Goal: Transaction & Acquisition: Purchase product/service

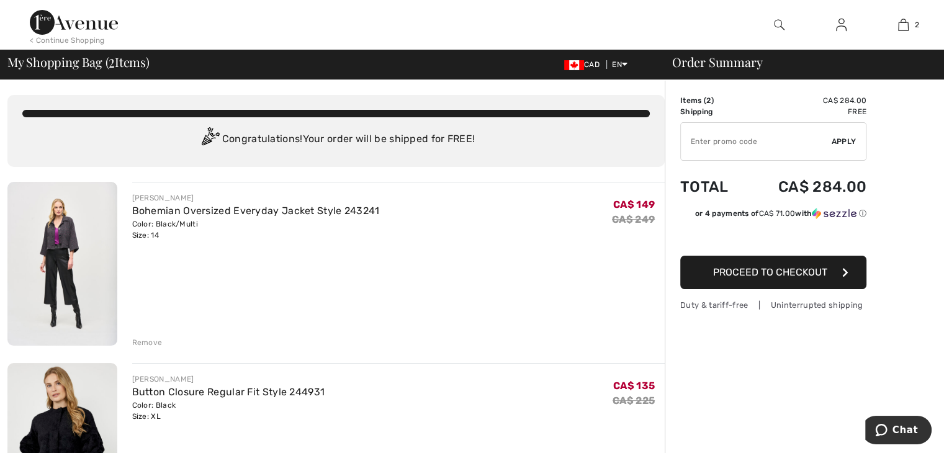
click at [844, 145] on span "Apply" at bounding box center [844, 141] width 25 height 11
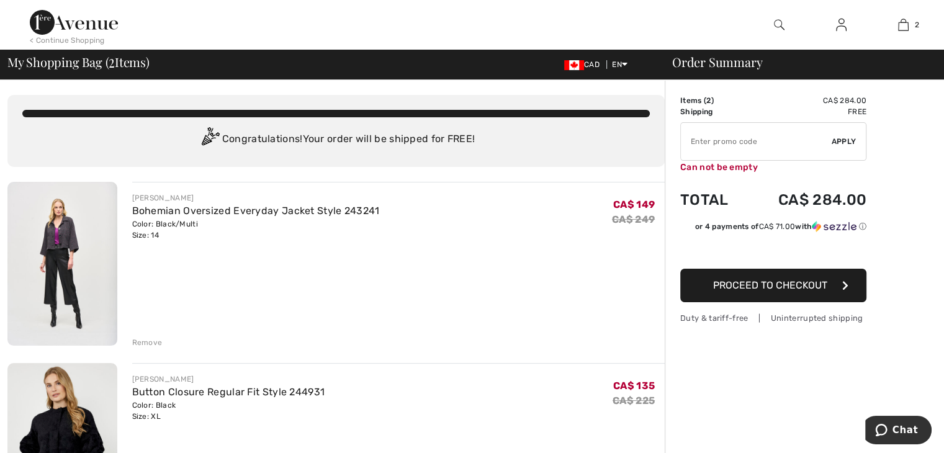
click at [754, 147] on input "TEXT" at bounding box center [756, 141] width 151 height 37
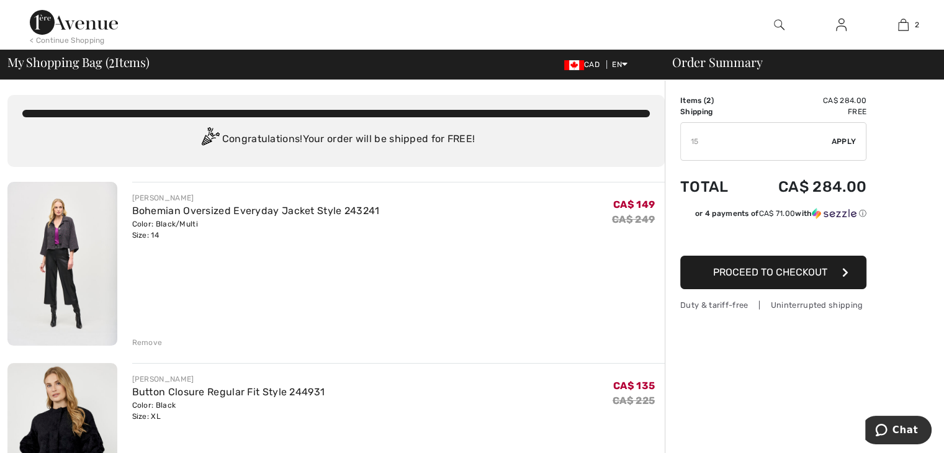
type input "15"
click at [713, 107] on td "Shipping" at bounding box center [713, 111] width 66 height 11
click at [475, 321] on div "JOSEPH RIBKOFF Bohemian Oversized Everyday Jacket Style 243241 Color: Black/Mul…" at bounding box center [398, 265] width 533 height 166
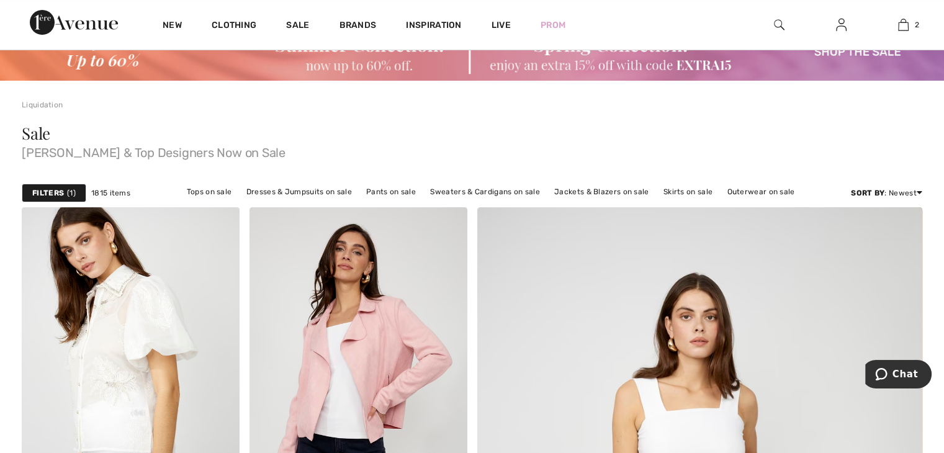
click at [704, 64] on img at bounding box center [472, 51] width 944 height 59
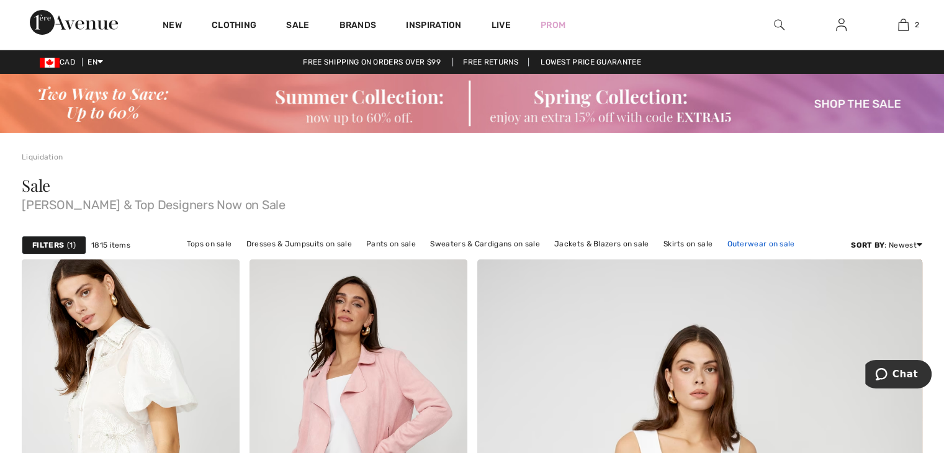
click at [785, 240] on link "Outerwear on sale" at bounding box center [761, 244] width 80 height 16
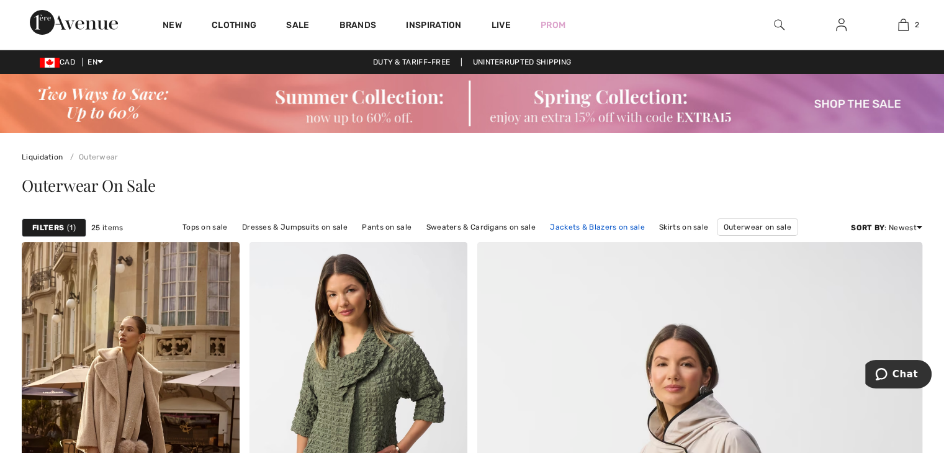
click at [593, 231] on link "Jackets & Blazers on sale" at bounding box center [597, 227] width 107 height 16
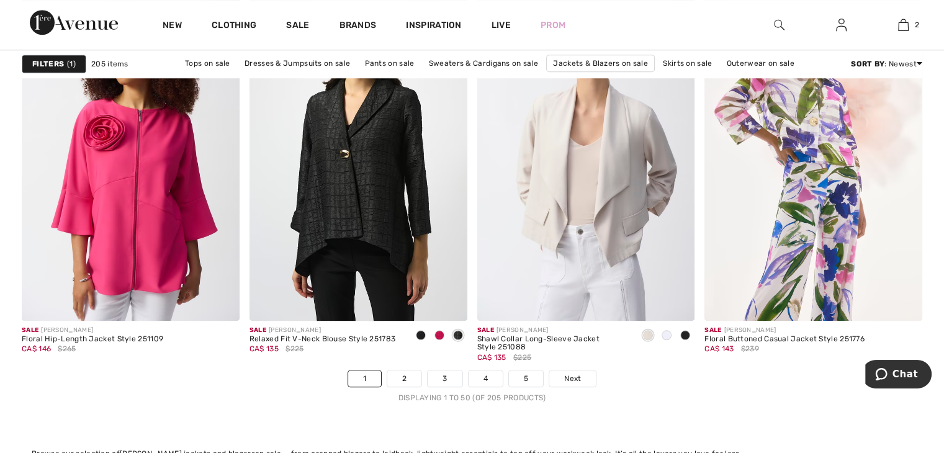
scroll to position [5729, 0]
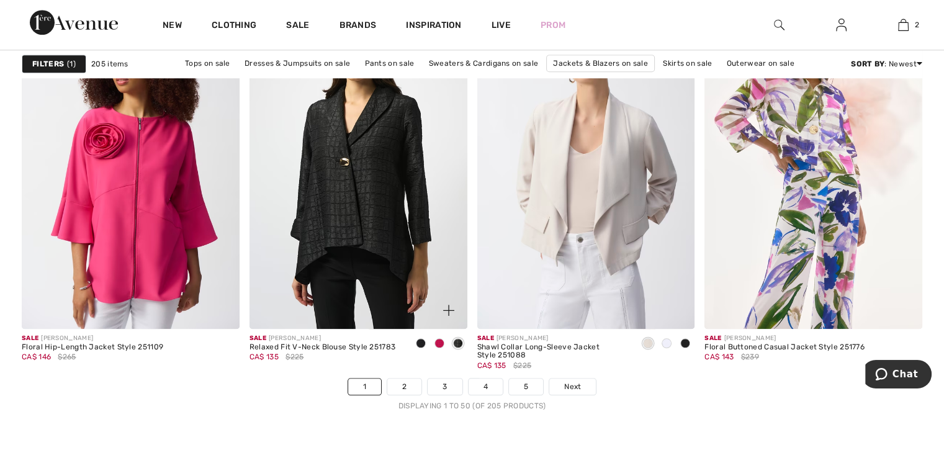
click at [439, 338] on span at bounding box center [440, 343] width 10 height 10
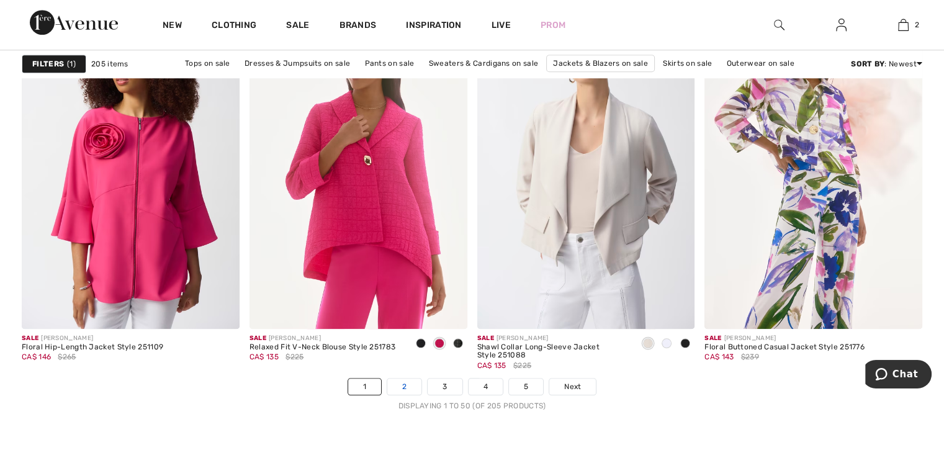
click at [403, 382] on link "2" at bounding box center [404, 387] width 34 height 16
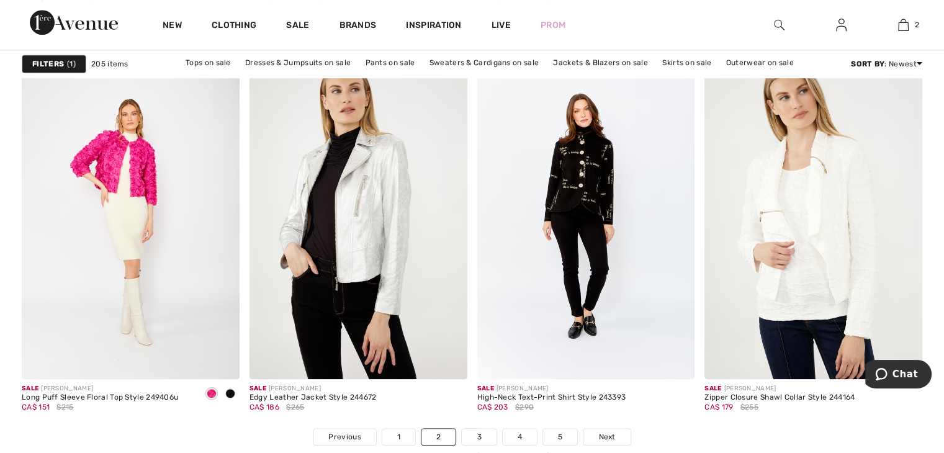
scroll to position [5687, 0]
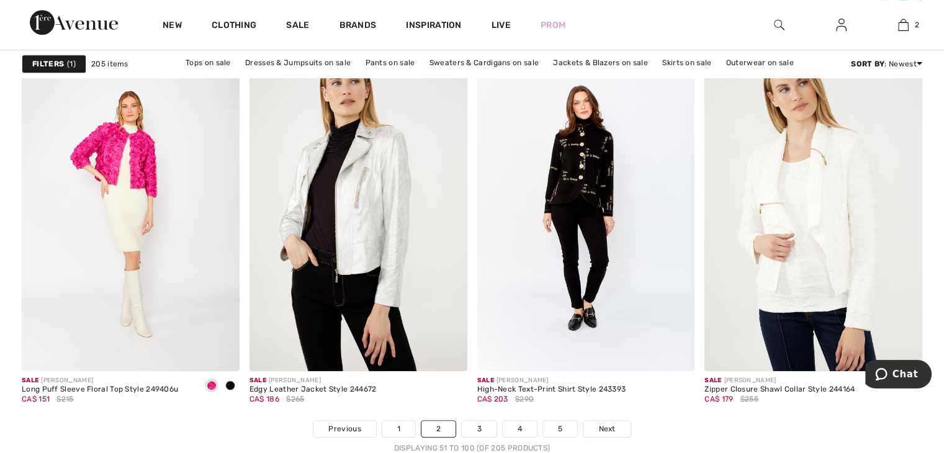
click at [487, 435] on nav "Previous 1 2 3 4 5 Next Displaying 51 to 100 (of 205 products)" at bounding box center [472, 437] width 901 height 34
click at [484, 432] on link "3" at bounding box center [479, 429] width 34 height 16
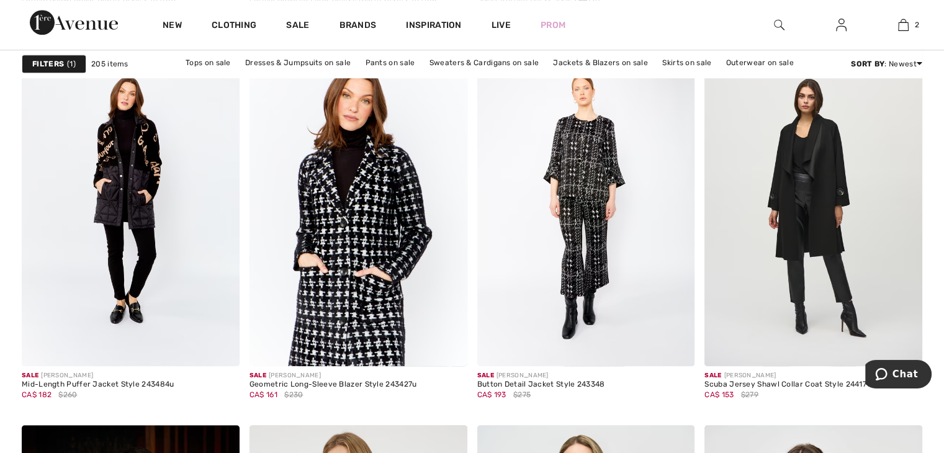
scroll to position [966, 0]
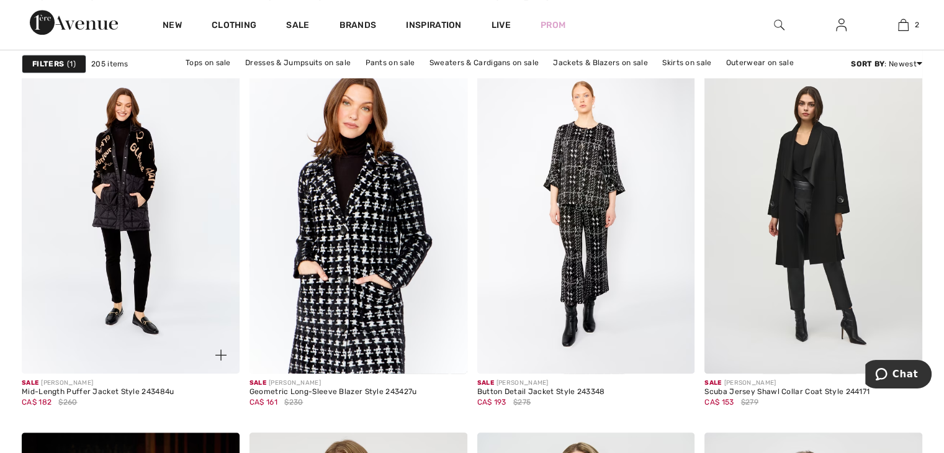
click at [137, 279] on img at bounding box center [131, 210] width 218 height 327
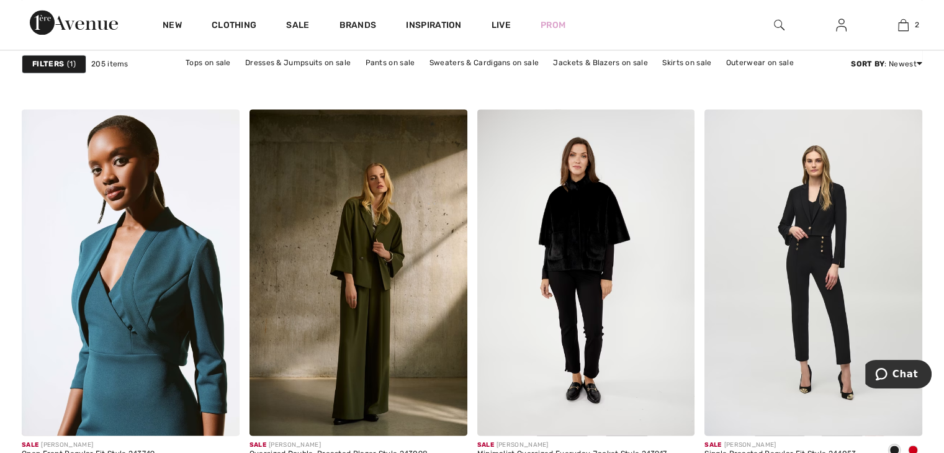
scroll to position [1862, 0]
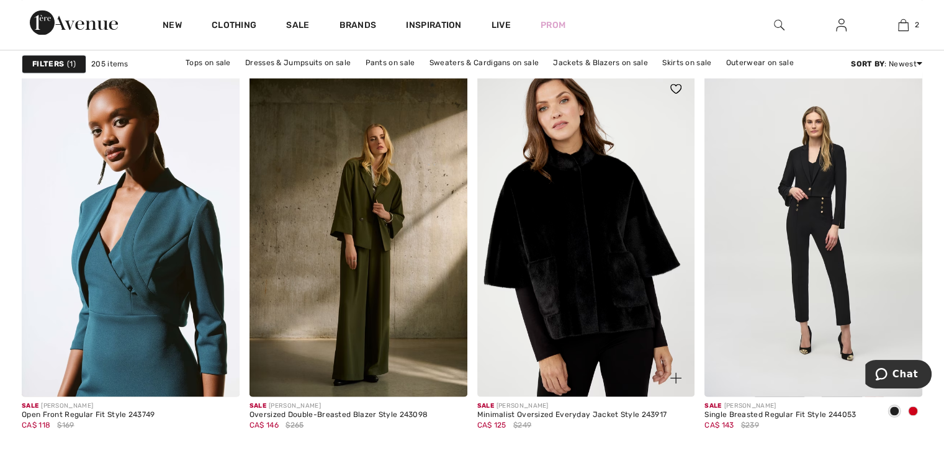
click at [601, 280] on img at bounding box center [586, 233] width 218 height 327
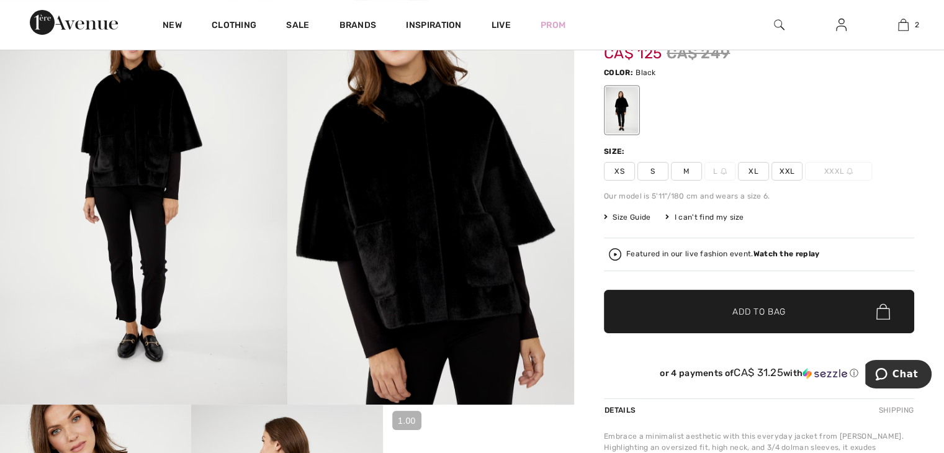
scroll to position [87, 0]
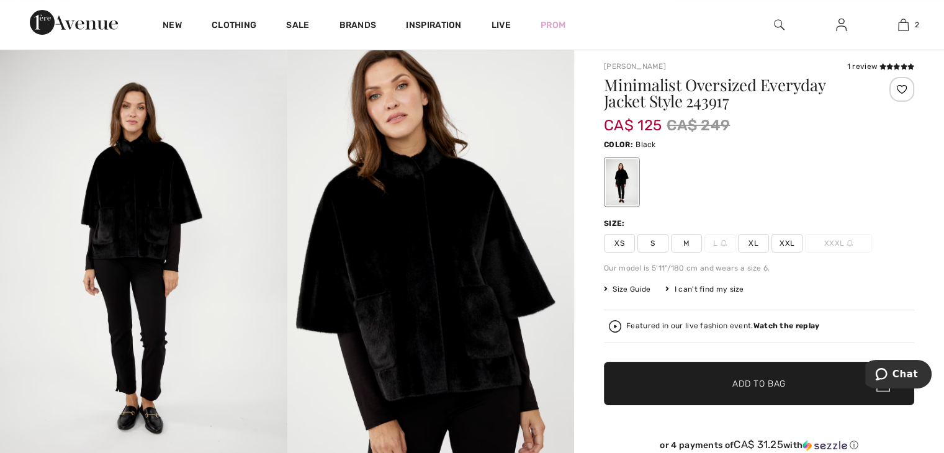
click at [751, 246] on span "XL" at bounding box center [753, 243] width 31 height 19
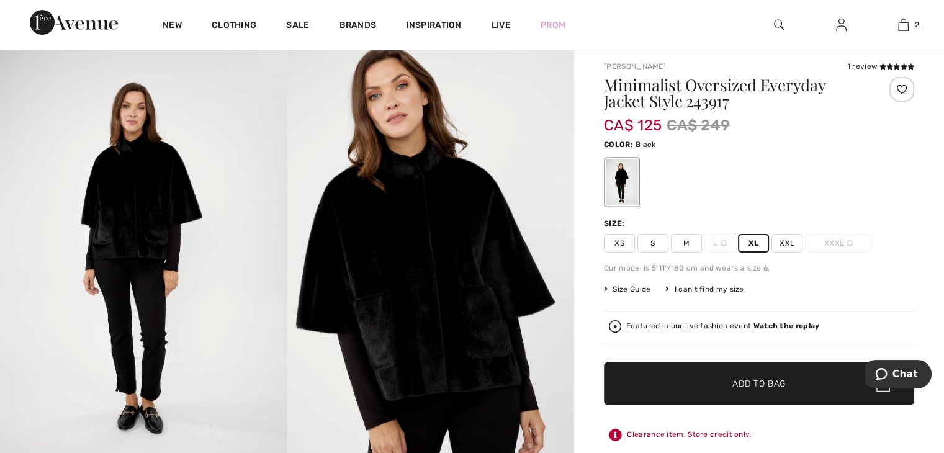
click at [762, 385] on span "Add to Bag" at bounding box center [758, 383] width 53 height 13
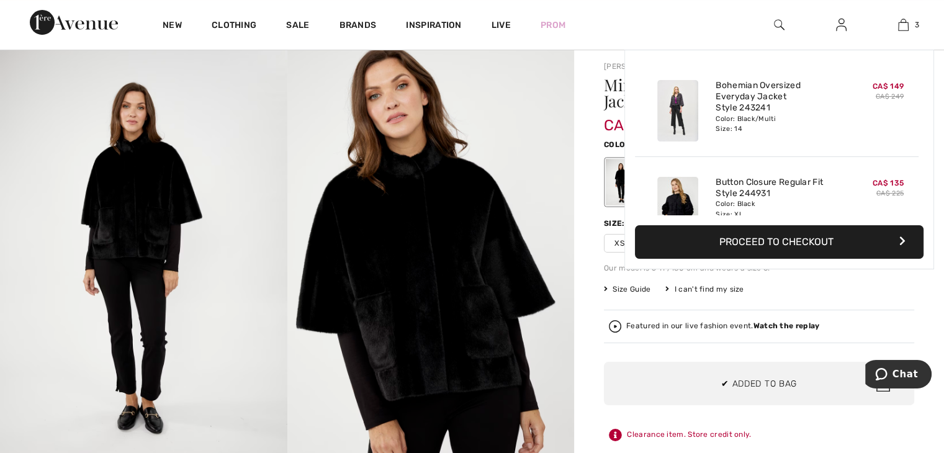
scroll to position [134, 0]
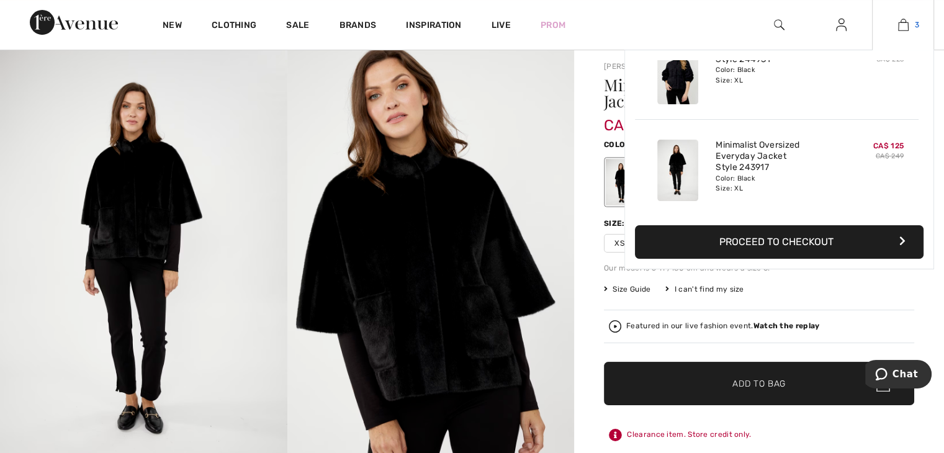
click at [908, 23] on img at bounding box center [903, 24] width 11 height 15
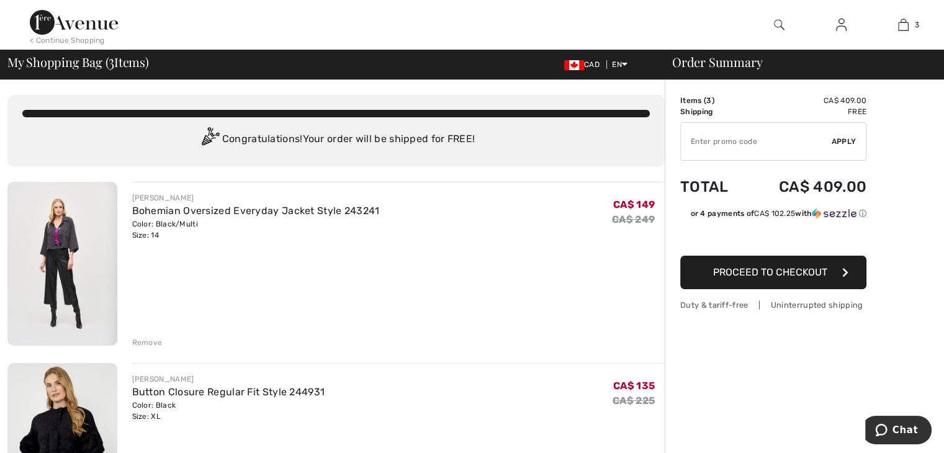
click at [151, 343] on div "Remove" at bounding box center [147, 342] width 30 height 11
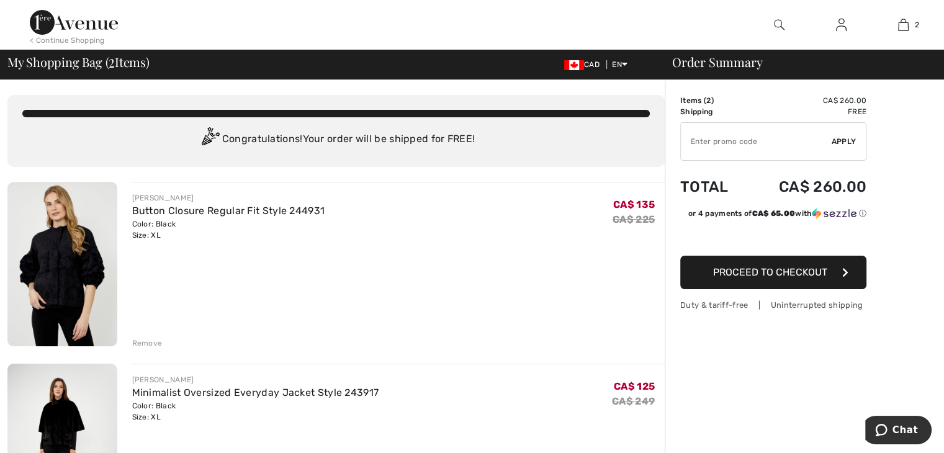
click at [154, 346] on div "Remove" at bounding box center [147, 343] width 30 height 11
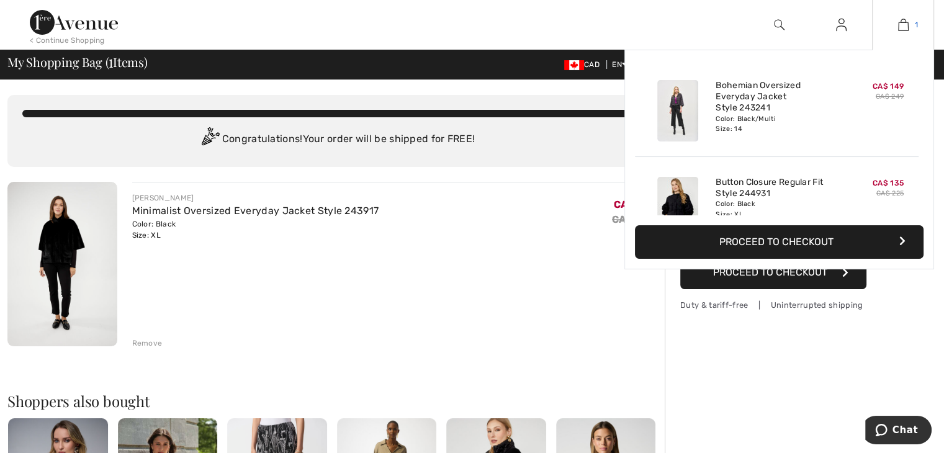
click at [907, 30] on img at bounding box center [903, 24] width 11 height 15
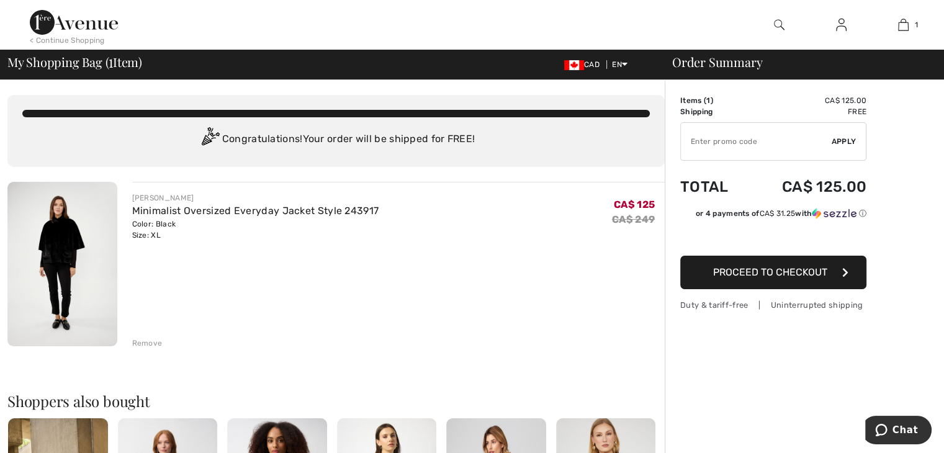
click at [697, 99] on td "Items ( 1 )" at bounding box center [714, 100] width 68 height 11
click at [857, 104] on td "CA$ 125.00" at bounding box center [807, 100] width 119 height 11
click at [713, 143] on input "TEXT" at bounding box center [756, 141] width 151 height 37
type input "EXTRA15"
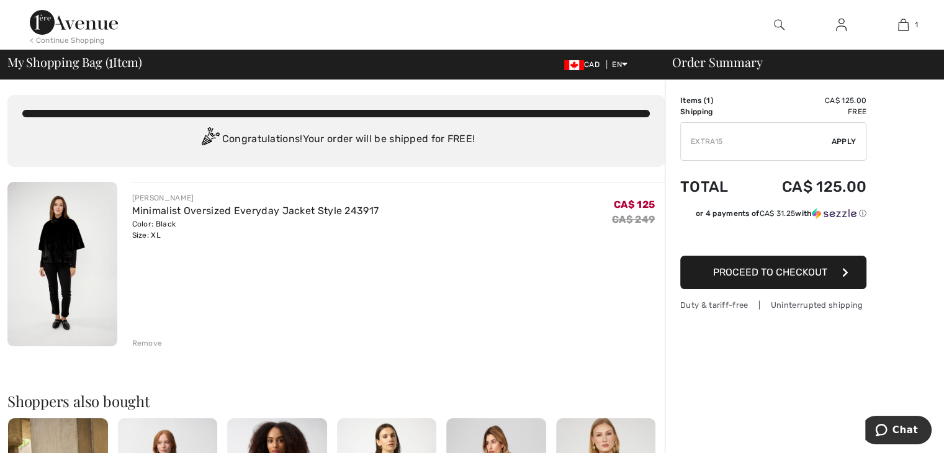
click at [842, 145] on span "Apply" at bounding box center [844, 141] width 25 height 11
click at [842, 145] on span "Remove" at bounding box center [840, 141] width 31 height 11
click at [842, 145] on span "Apply" at bounding box center [844, 141] width 25 height 11
click at [713, 133] on input "TEXT" at bounding box center [756, 141] width 151 height 37
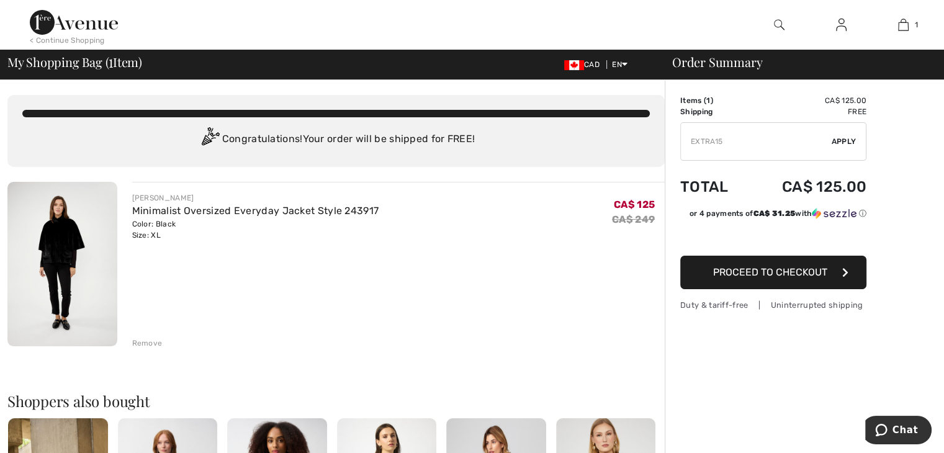
type input "EXTRA15"
click at [845, 143] on span "Apply" at bounding box center [844, 141] width 25 height 11
click at [844, 142] on span "Remove" at bounding box center [840, 141] width 31 height 11
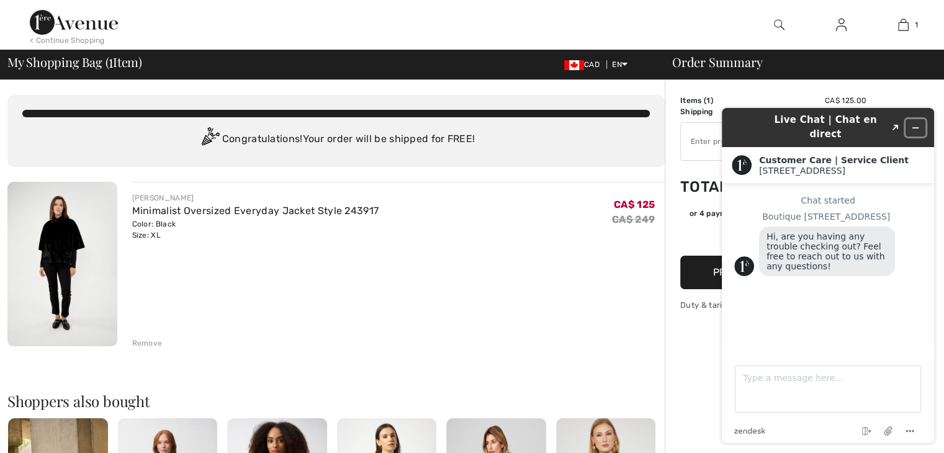
click at [916, 124] on icon "Minimize widget" at bounding box center [915, 128] width 9 height 9
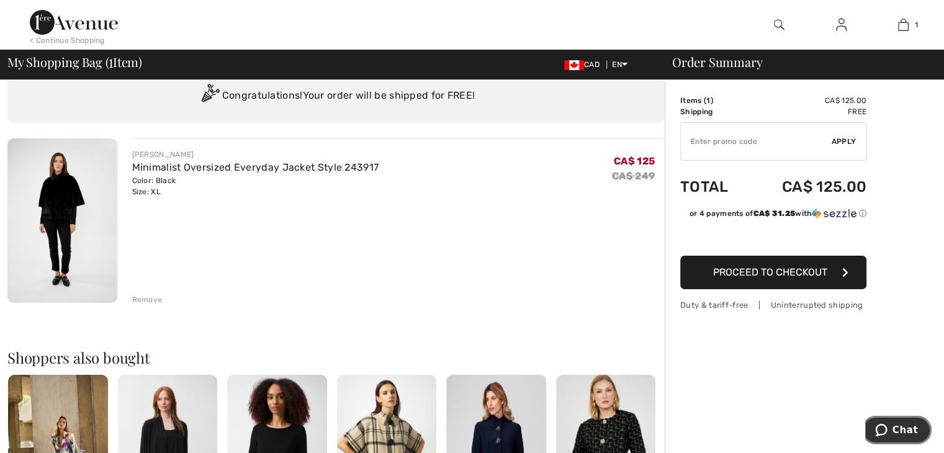
scroll to position [19, 0]
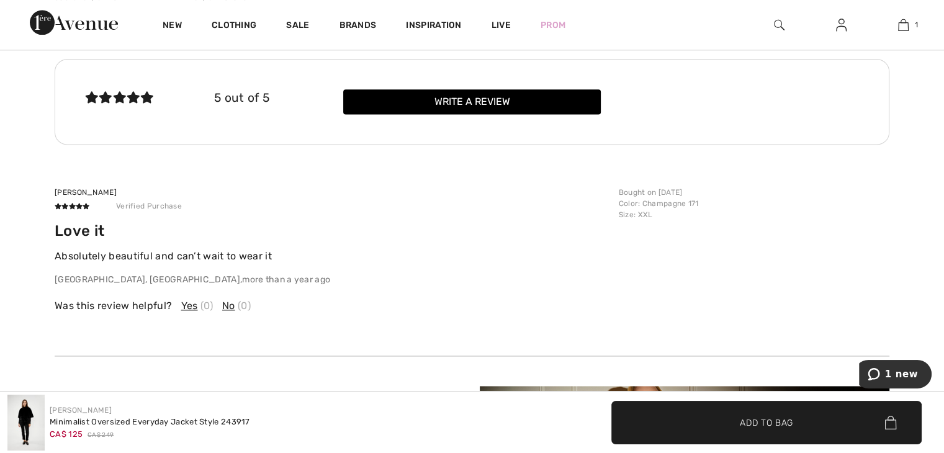
scroll to position [1389, 0]
